Goal: Find specific page/section: Find specific page/section

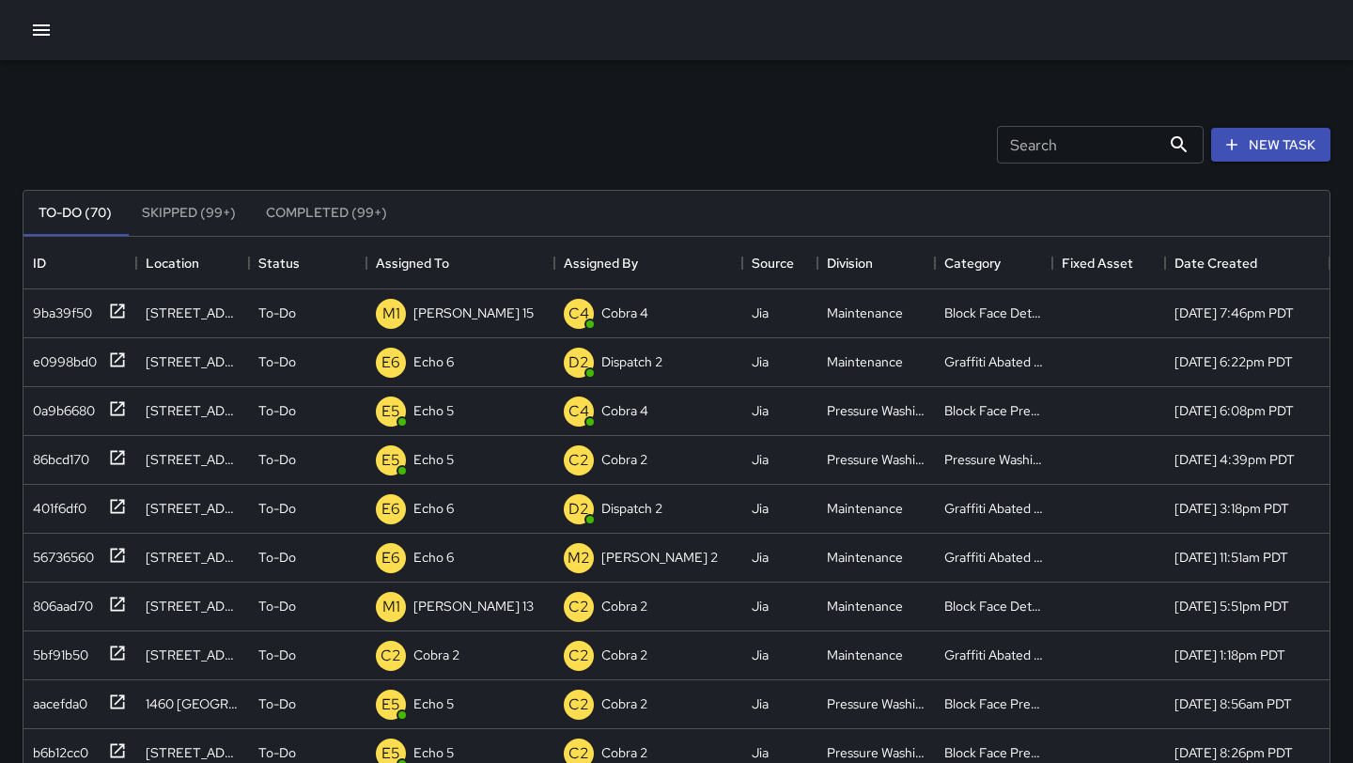
scroll to position [796, 1306]
click at [473, 318] on div "M1 [PERSON_NAME] 15" at bounding box center [461, 313] width 188 height 49
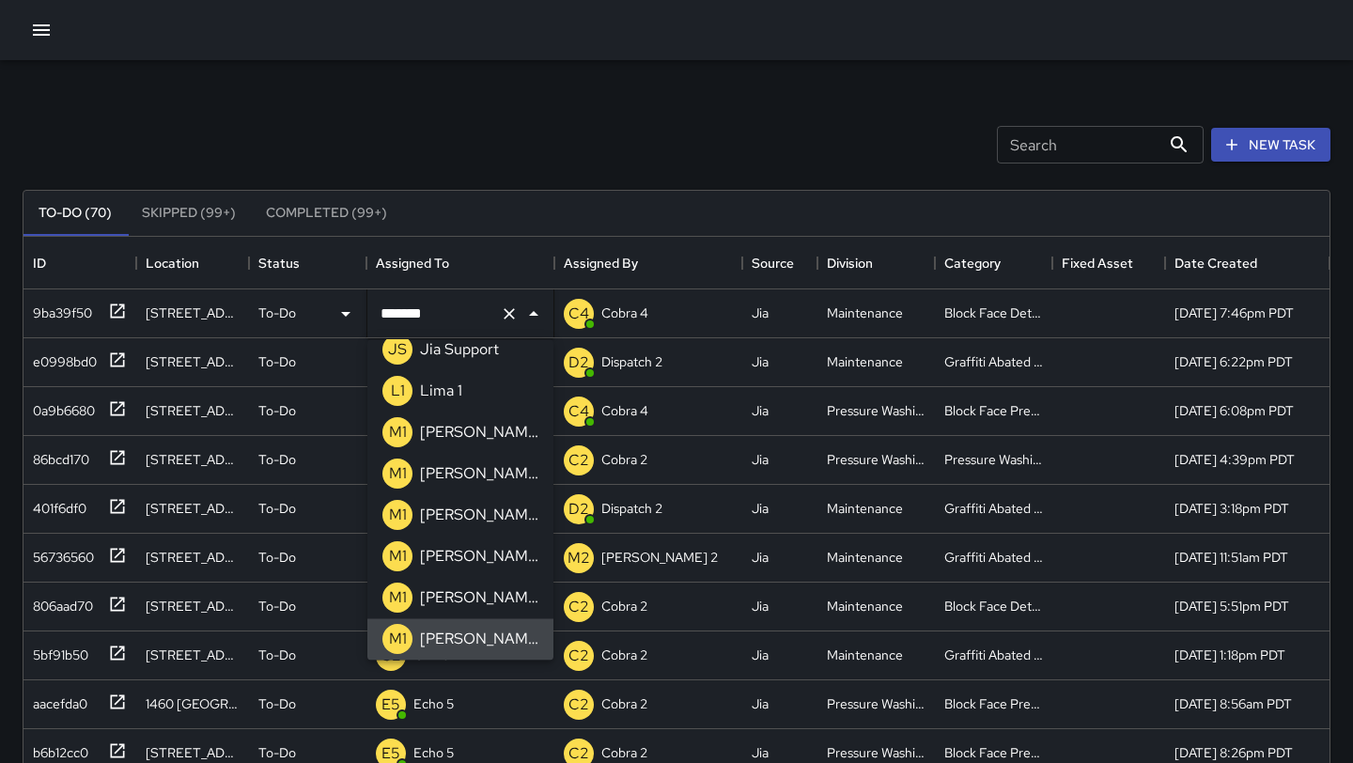
click at [504, 320] on icon "Clear" at bounding box center [509, 313] width 19 height 19
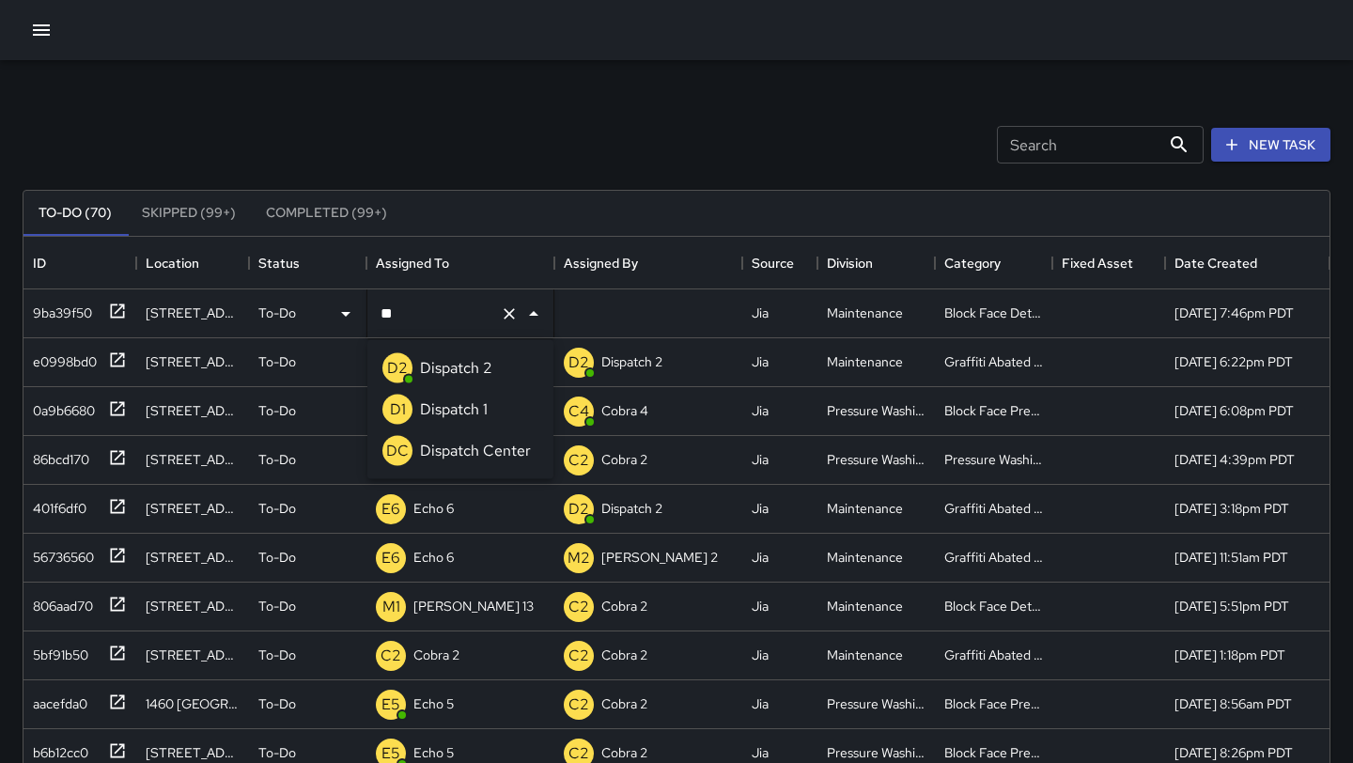
scroll to position [0, 0]
type input "***"
click at [499, 441] on p "Dispatch Center" at bounding box center [475, 451] width 111 height 23
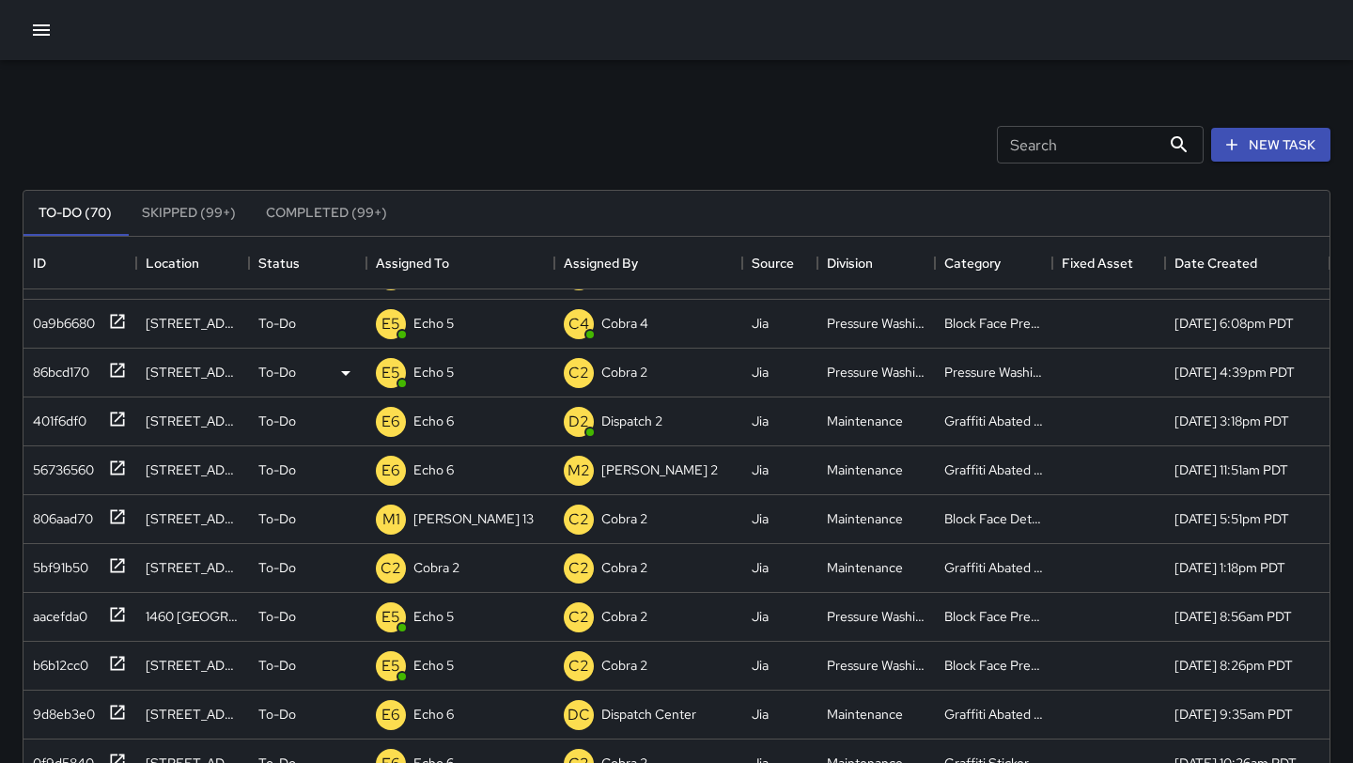
scroll to position [93, 0]
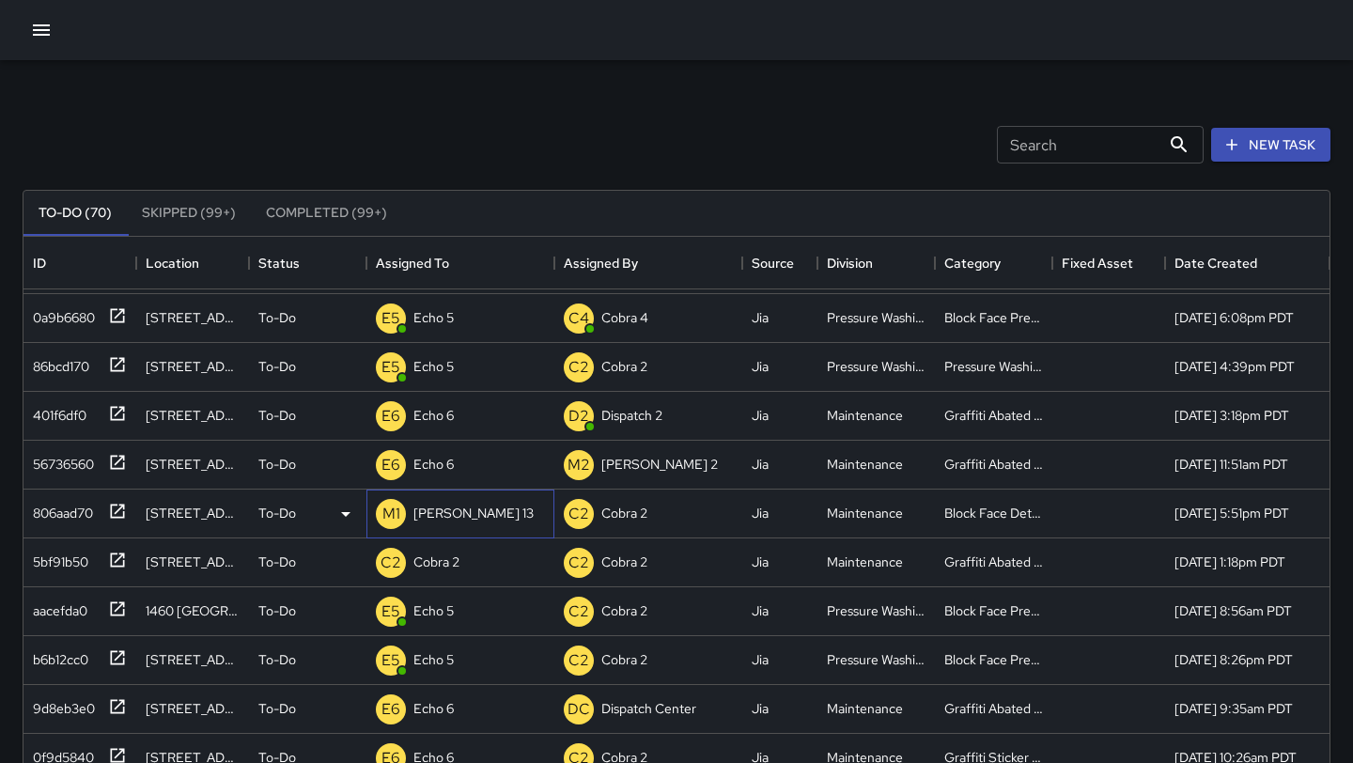
click at [487, 504] on div "M1 [PERSON_NAME] 13" at bounding box center [461, 514] width 188 height 49
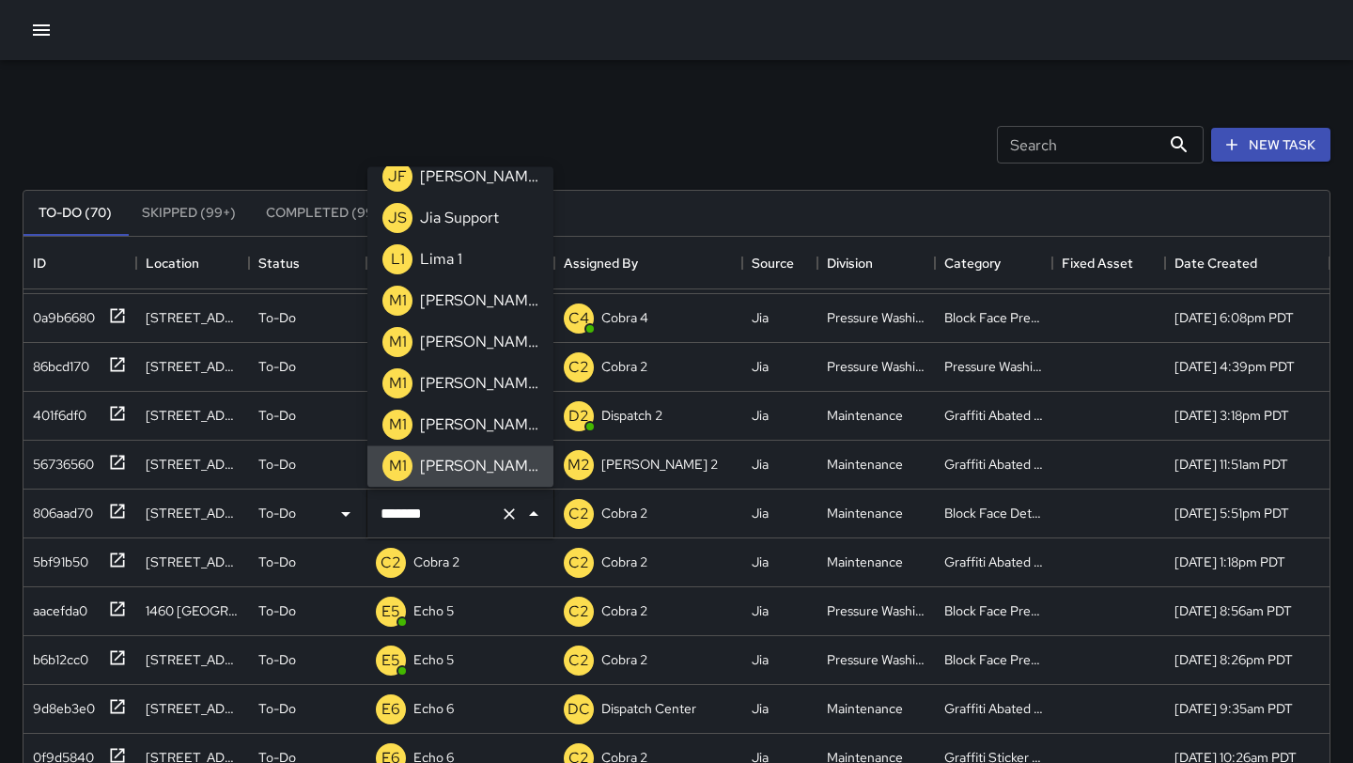
click at [507, 514] on icon "Clear" at bounding box center [509, 513] width 11 height 11
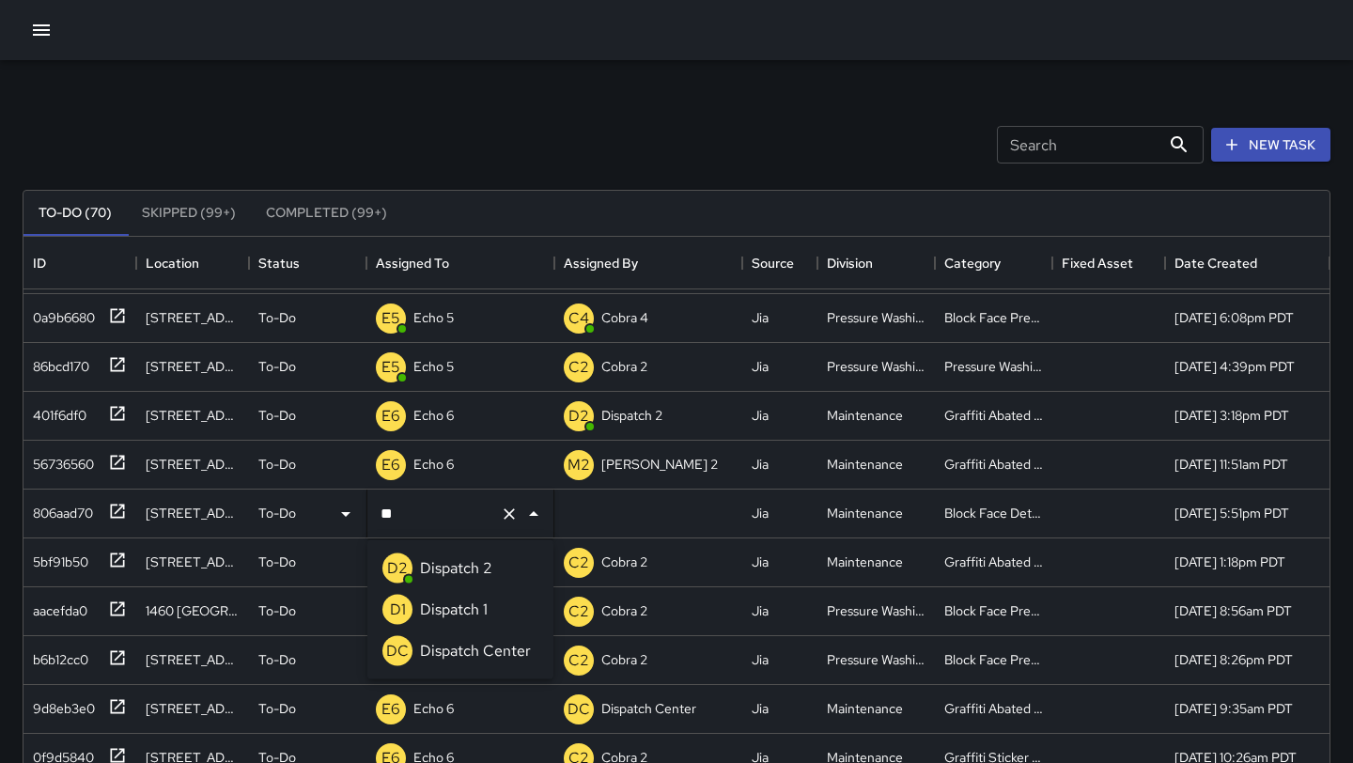
scroll to position [0, 0]
type input "****"
click at [494, 649] on p "Dispatch Center" at bounding box center [475, 651] width 111 height 23
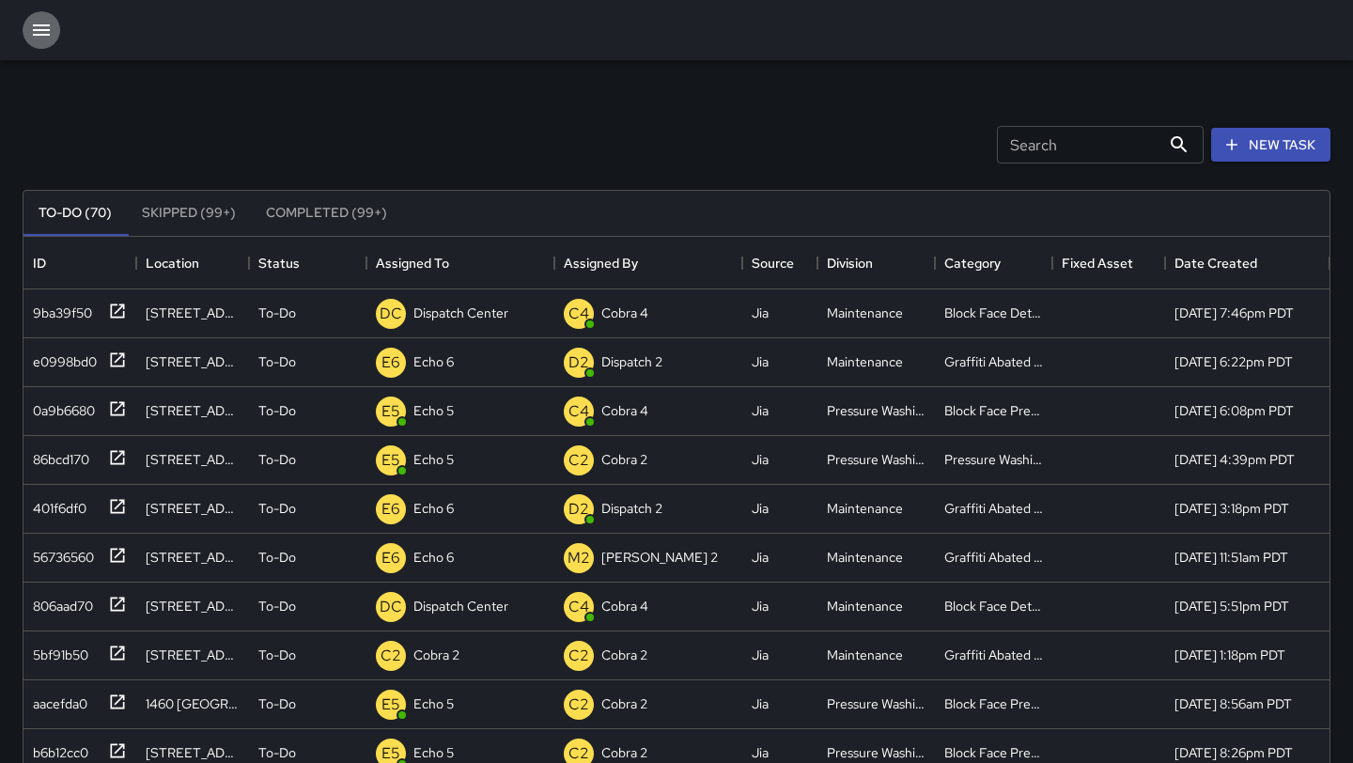
click at [39, 39] on icon "button" at bounding box center [41, 30] width 23 height 23
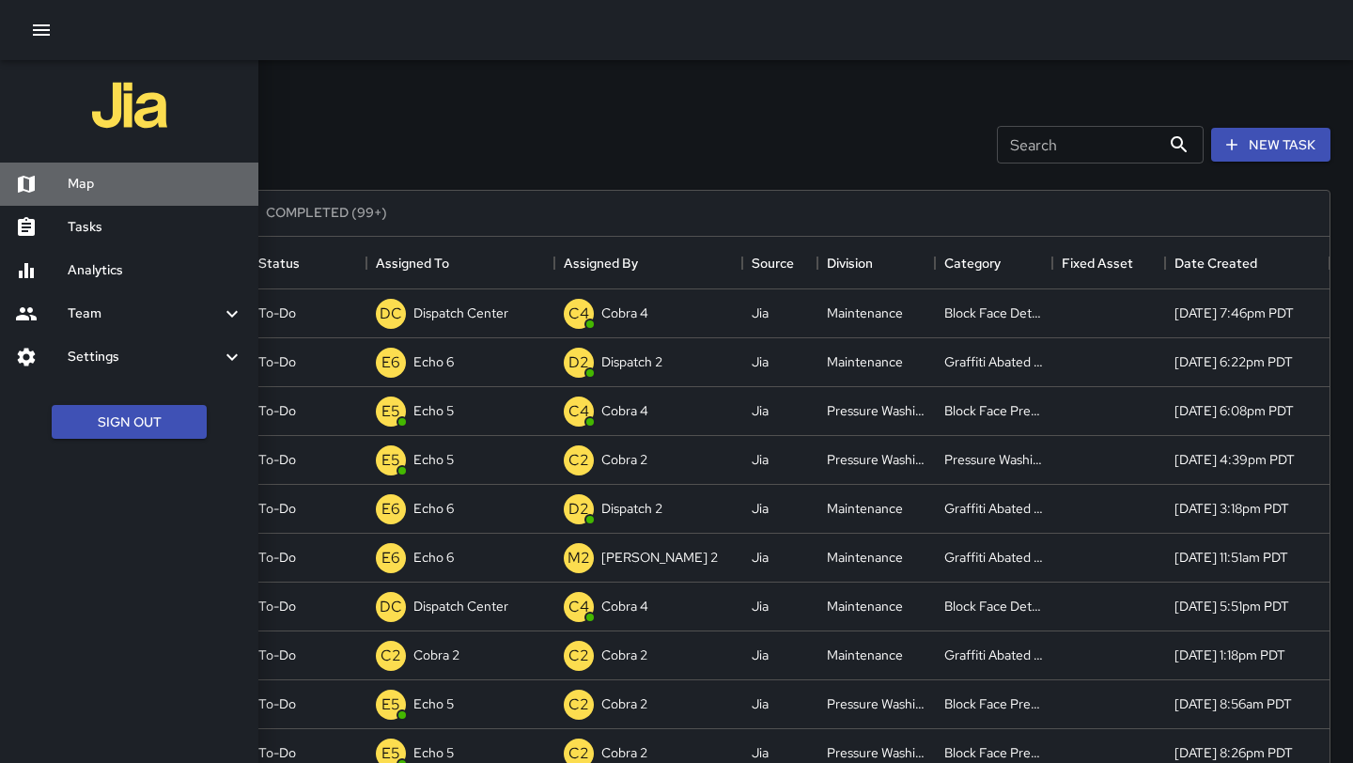
click at [132, 181] on h6 "Map" at bounding box center [156, 184] width 176 height 21
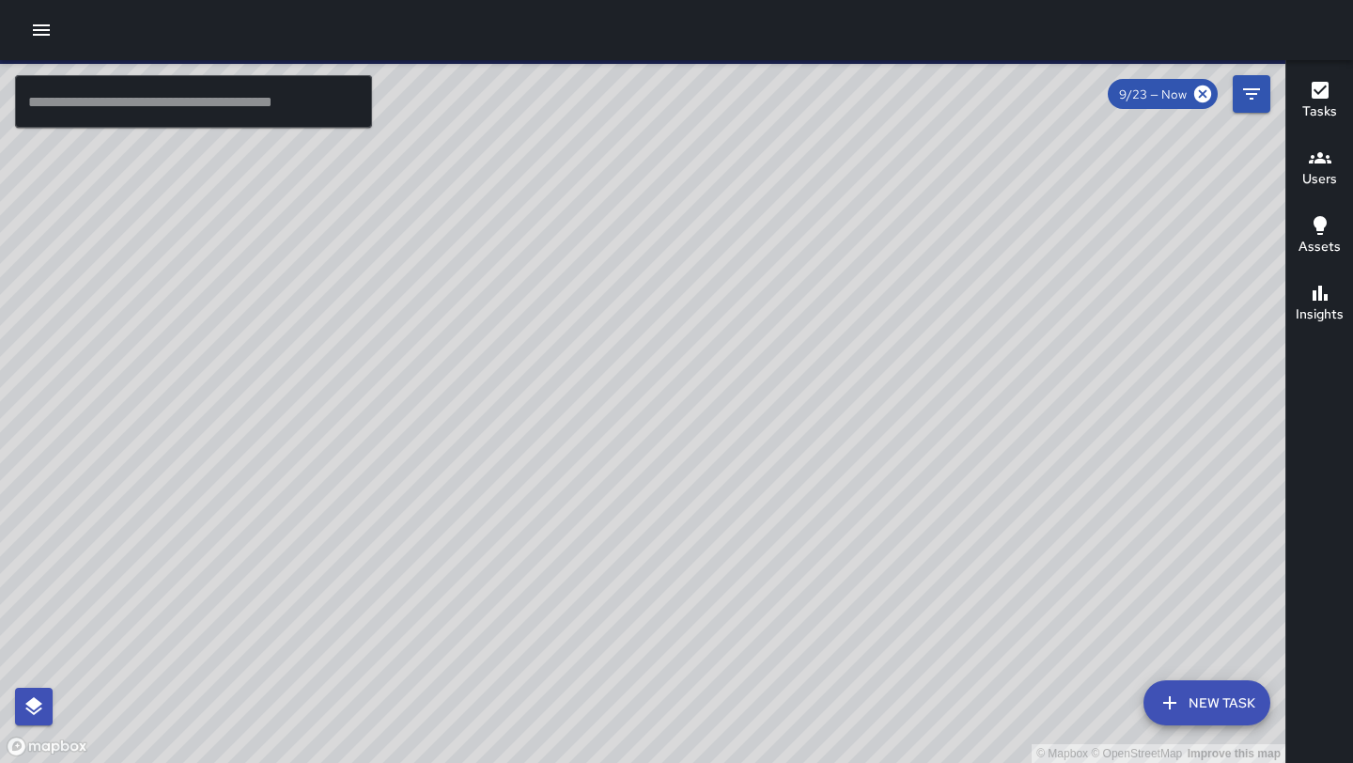
drag, startPoint x: 515, startPoint y: 459, endPoint x: 631, endPoint y: 215, distance: 269.5
click at [630, 215] on div "© Mapbox © OpenStreetMap Improve this map" at bounding box center [643, 411] width 1286 height 703
drag, startPoint x: 511, startPoint y: 444, endPoint x: 586, endPoint y: 187, distance: 267.4
click at [586, 187] on div "© Mapbox © OpenStreetMap Improve this map" at bounding box center [643, 411] width 1286 height 703
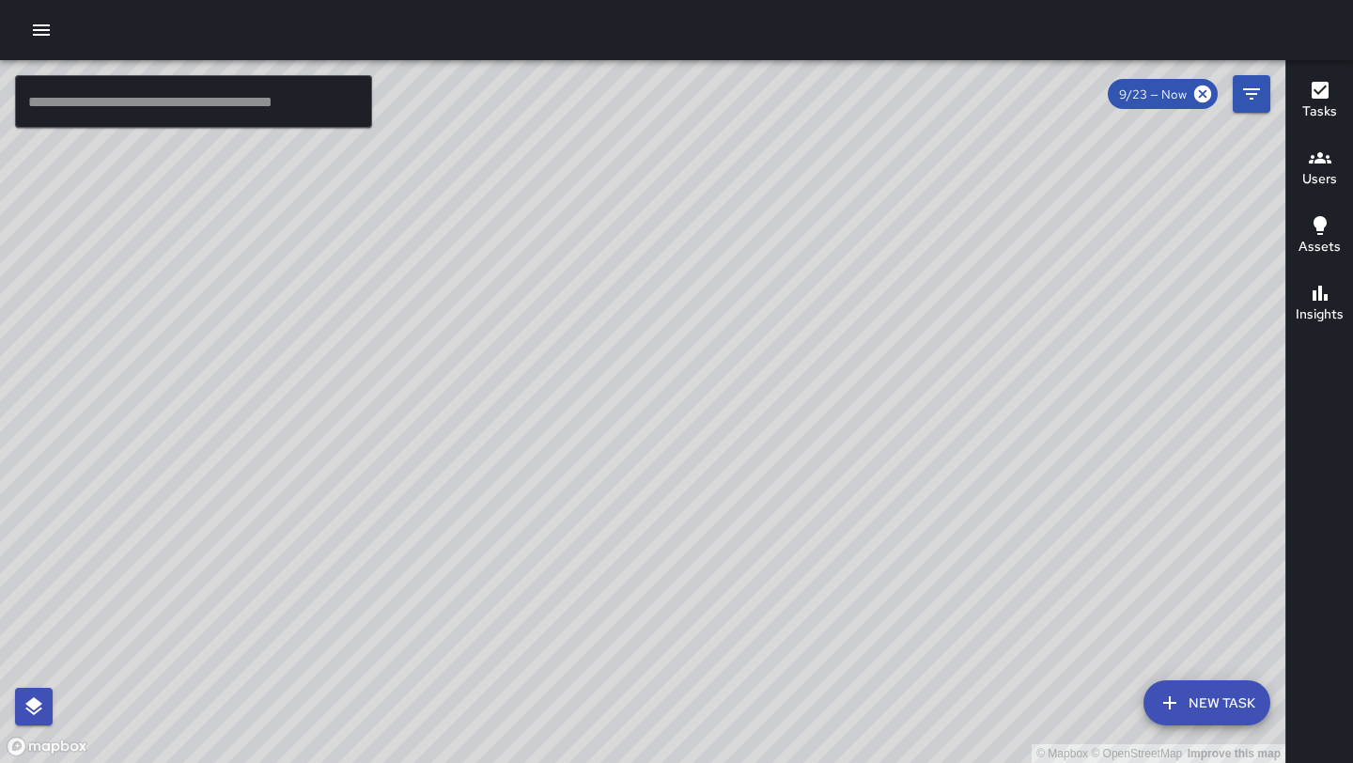
drag, startPoint x: 432, startPoint y: 549, endPoint x: 514, endPoint y: 342, distance: 222.3
click at [515, 342] on div "© Mapbox © OpenStreetMap Improve this map" at bounding box center [643, 411] width 1286 height 703
drag, startPoint x: 815, startPoint y: 133, endPoint x: 641, endPoint y: 461, distance: 371.2
click at [641, 461] on div "© Mapbox © OpenStreetMap Improve this map" at bounding box center [643, 411] width 1286 height 703
drag, startPoint x: 725, startPoint y: 376, endPoint x: 694, endPoint y: 448, distance: 78.7
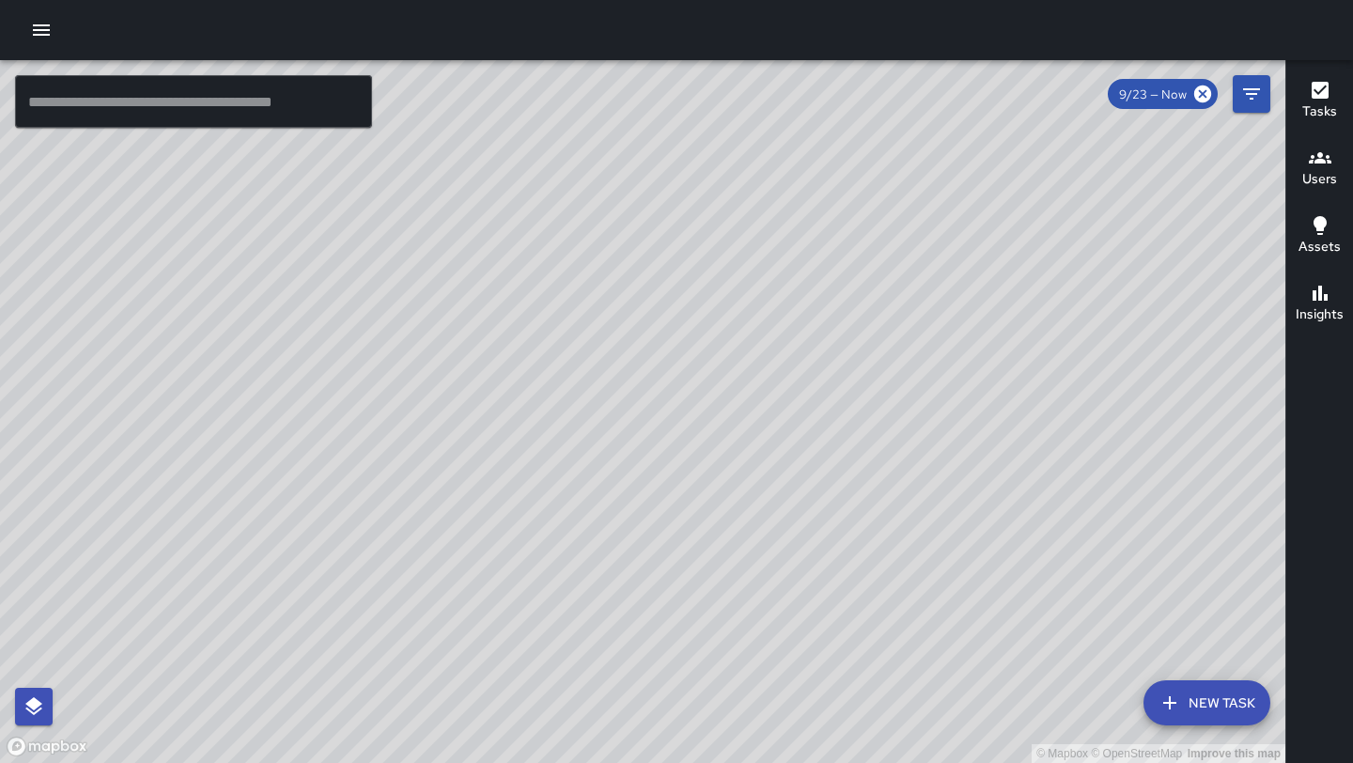
click at [694, 448] on div "© Mapbox © OpenStreetMap Improve this map" at bounding box center [643, 411] width 1286 height 703
